Goal: Check status: Check status

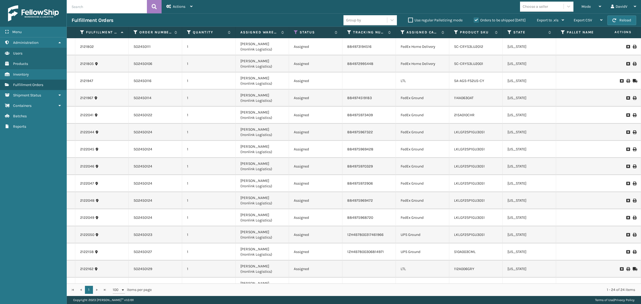
click at [474, 20] on label "Orders to be shipped [DATE]" at bounding box center [500, 20] width 52 height 5
click at [474, 20] on input "Orders to be shipped [DATE]" at bounding box center [474, 18] width 0 height 3
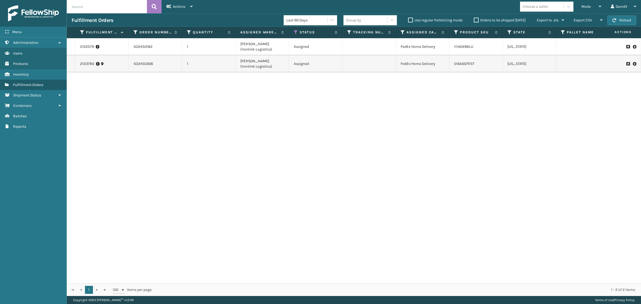
click at [475, 20] on label "Orders to be shipped [DATE]" at bounding box center [500, 20] width 52 height 5
click at [474, 20] on input "Orders to be shipped [DATE]" at bounding box center [474, 18] width 0 height 3
click at [475, 20] on label "Orders to be shipped [DATE]" at bounding box center [500, 20] width 52 height 5
click at [474, 20] on input "Orders to be shipped [DATE]" at bounding box center [474, 18] width 0 height 3
click at [475, 20] on label "Orders to be shipped [DATE]" at bounding box center [500, 20] width 52 height 5
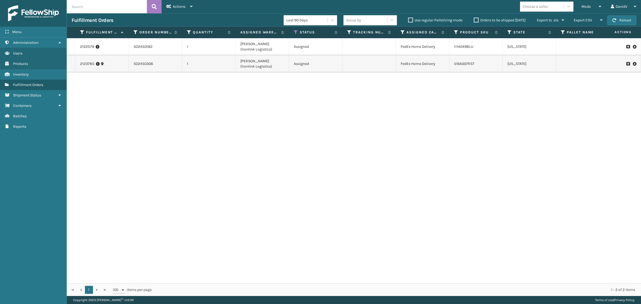
click at [474, 20] on input "Orders to be shipped [DATE]" at bounding box center [474, 18] width 0 height 3
click at [231, 220] on div "2122579 SO2450182 1 [PERSON_NAME] (Ironlink Logistics) Assigned FedEx Home Deli…" at bounding box center [354, 160] width 575 height 245
click at [474, 20] on label "Orders to be shipped [DATE]" at bounding box center [500, 20] width 52 height 5
click at [474, 20] on input "Orders to be shipped [DATE]" at bounding box center [474, 18] width 0 height 3
click at [474, 20] on label "Orders to be shipped [DATE]" at bounding box center [500, 20] width 52 height 5
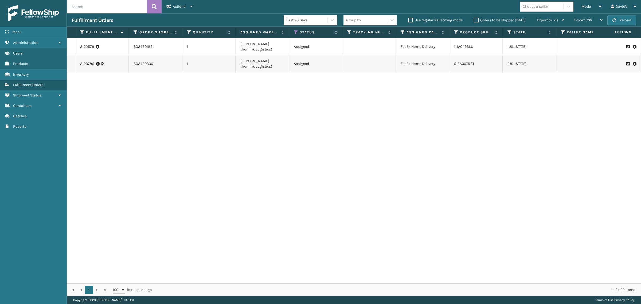
click at [474, 20] on input "Orders to be shipped [DATE]" at bounding box center [474, 18] width 0 height 3
click at [264, 178] on div "2122579 SO2450182 1 [PERSON_NAME] (Ironlink Logistics) Assigned FedEx Home Deli…" at bounding box center [354, 160] width 575 height 245
click at [479, 20] on label "Orders to be shipped [DATE]" at bounding box center [500, 20] width 52 height 5
click at [474, 20] on input "Orders to be shipped [DATE]" at bounding box center [474, 18] width 0 height 3
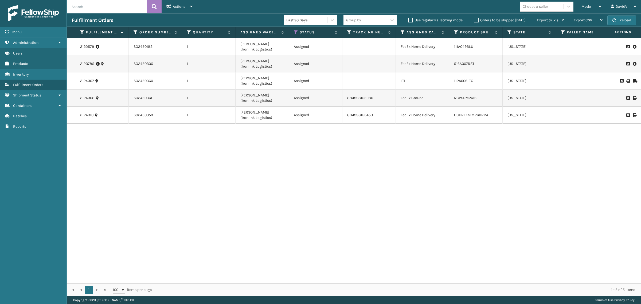
click at [477, 22] on label "Orders to be shipped [DATE]" at bounding box center [500, 20] width 52 height 5
click at [474, 21] on input "Orders to be shipped [DATE]" at bounding box center [474, 18] width 0 height 3
drag, startPoint x: 392, startPoint y: 206, endPoint x: 382, endPoint y: 207, distance: 9.9
click at [389, 207] on div "2122579 SO2450182 1 [PERSON_NAME] (Ironlink Logistics) Assigned FedEx Home Deli…" at bounding box center [354, 160] width 575 height 245
click at [222, 166] on div "2122579 SO2450182 1 [PERSON_NAME] (Ironlink Logistics) Assigned FedEx Home Deli…" at bounding box center [354, 160] width 575 height 245
